Goal: Navigation & Orientation: Find specific page/section

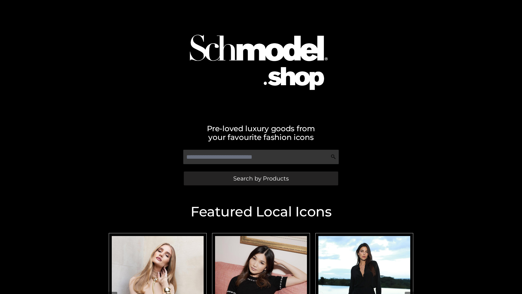
click at [261, 178] on span "Search by Products" at bounding box center [260, 178] width 55 height 6
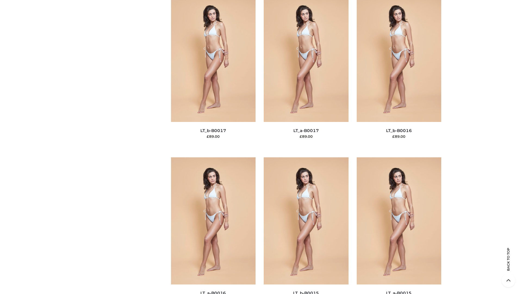
scroll to position [1786, 0]
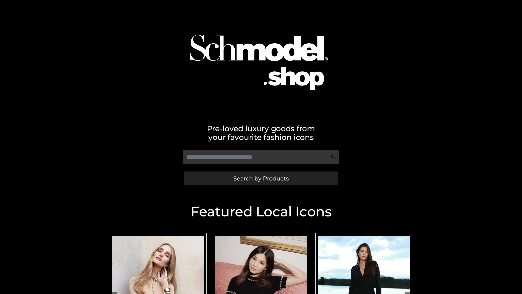
click at [261, 178] on span "Search by Products" at bounding box center [260, 178] width 55 height 6
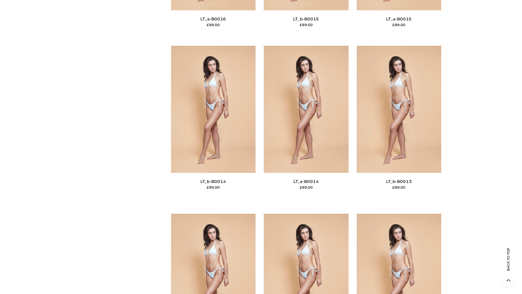
scroll to position [1933, 0]
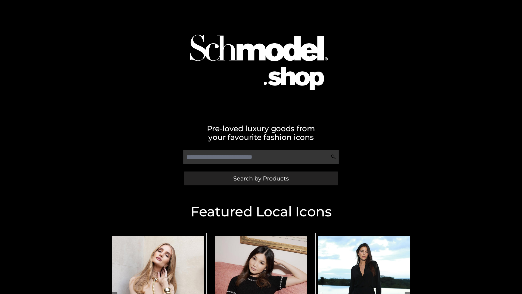
click at [261, 178] on span "Search by Products" at bounding box center [260, 178] width 55 height 6
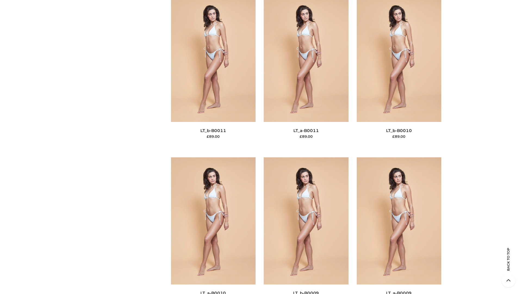
scroll to position [2441, 0]
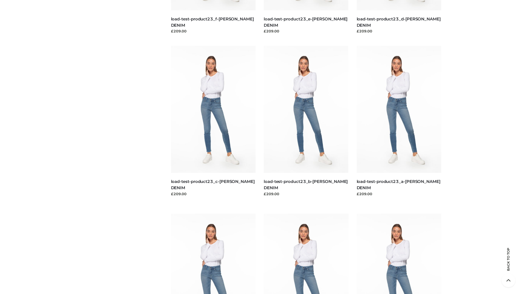
scroll to position [477, 0]
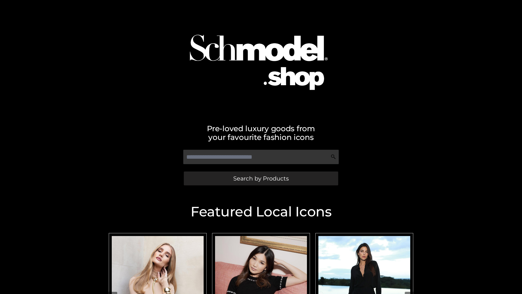
click at [261, 178] on span "Search by Products" at bounding box center [260, 178] width 55 height 6
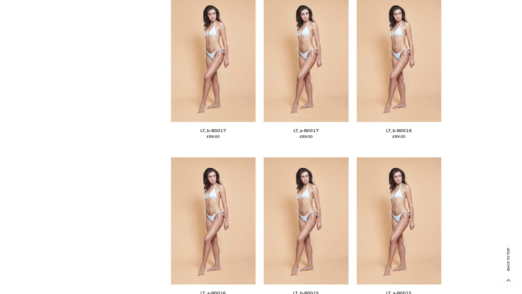
scroll to position [1786, 0]
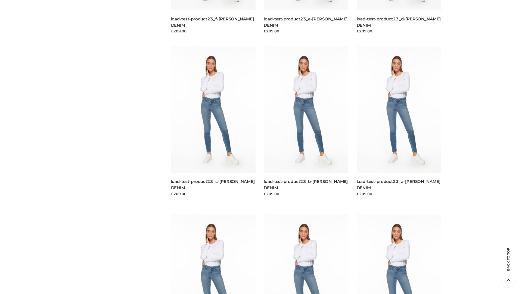
scroll to position [477, 0]
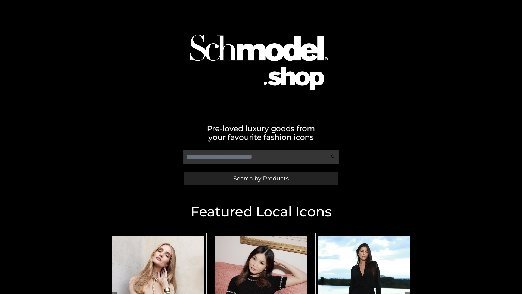
click at [261, 178] on span "Search by Products" at bounding box center [260, 178] width 55 height 6
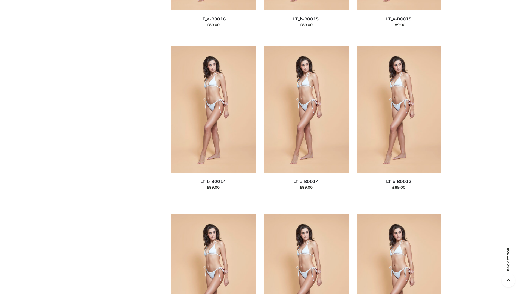
scroll to position [1933, 0]
